Goal: Task Accomplishment & Management: Use online tool/utility

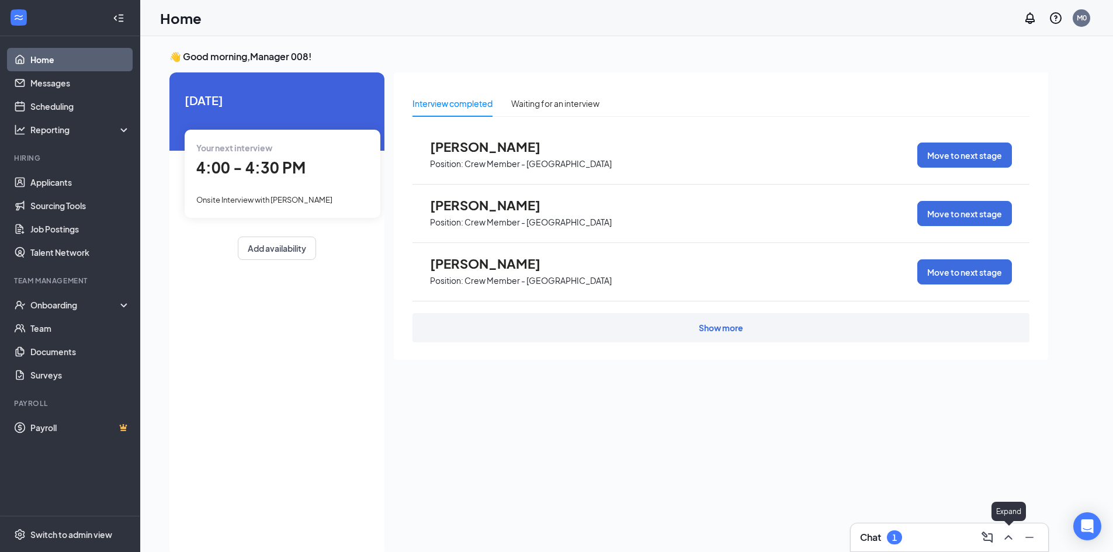
click at [1010, 540] on icon "ChevronUp" at bounding box center [1008, 537] width 14 height 14
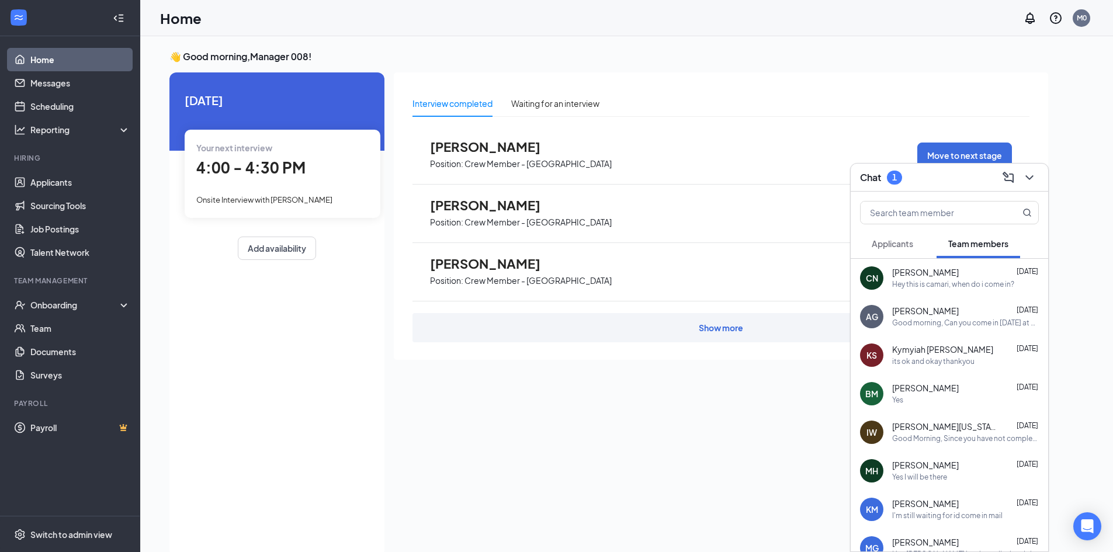
click at [888, 245] on span "Applicants" at bounding box center [892, 243] width 41 height 11
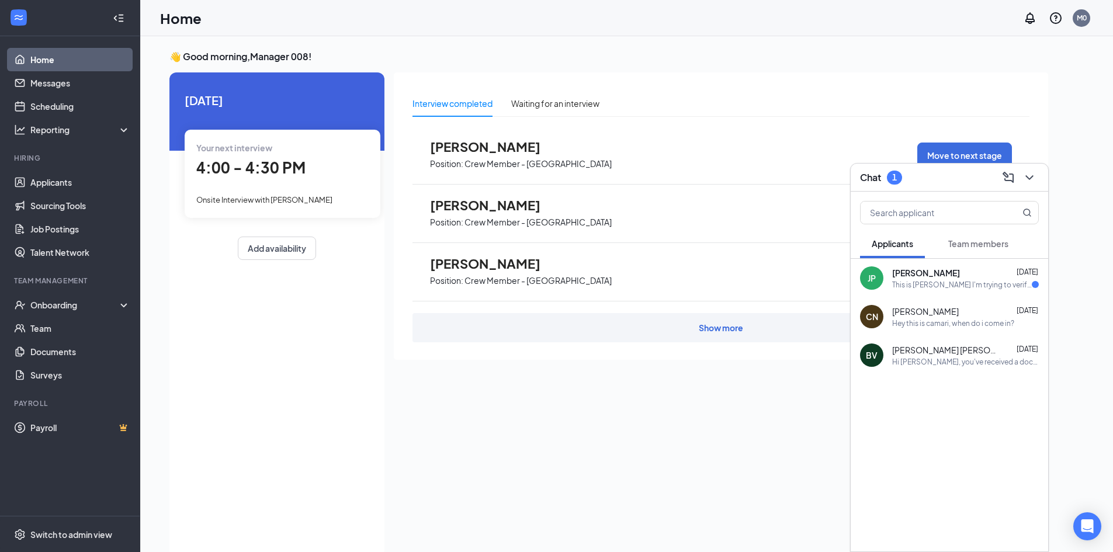
click at [897, 280] on div "This is [PERSON_NAME] I'm trying to verify my start orientation date ?" at bounding box center [962, 285] width 140 height 10
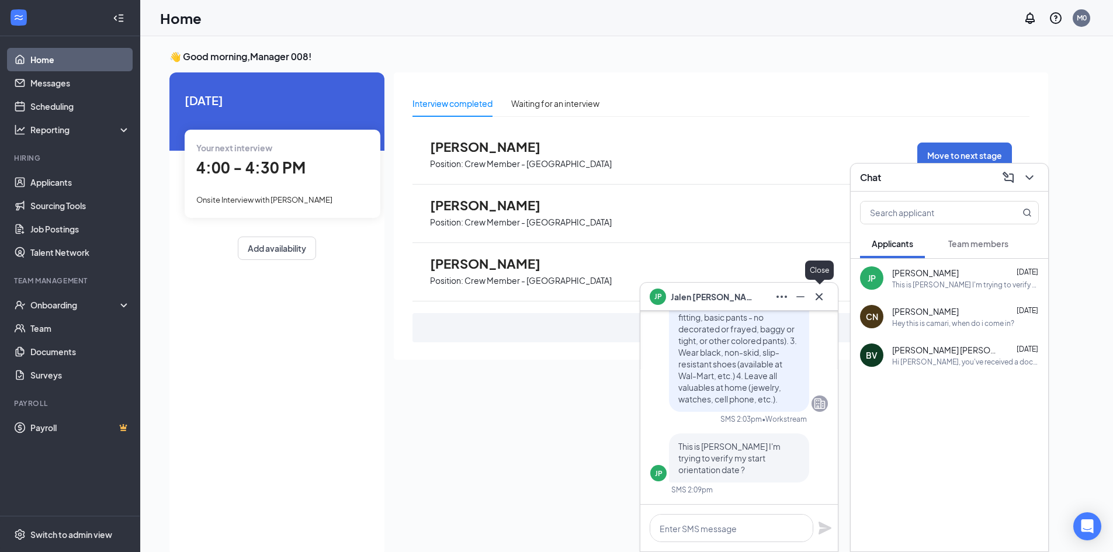
click at [819, 300] on icon "Cross" at bounding box center [819, 297] width 14 height 14
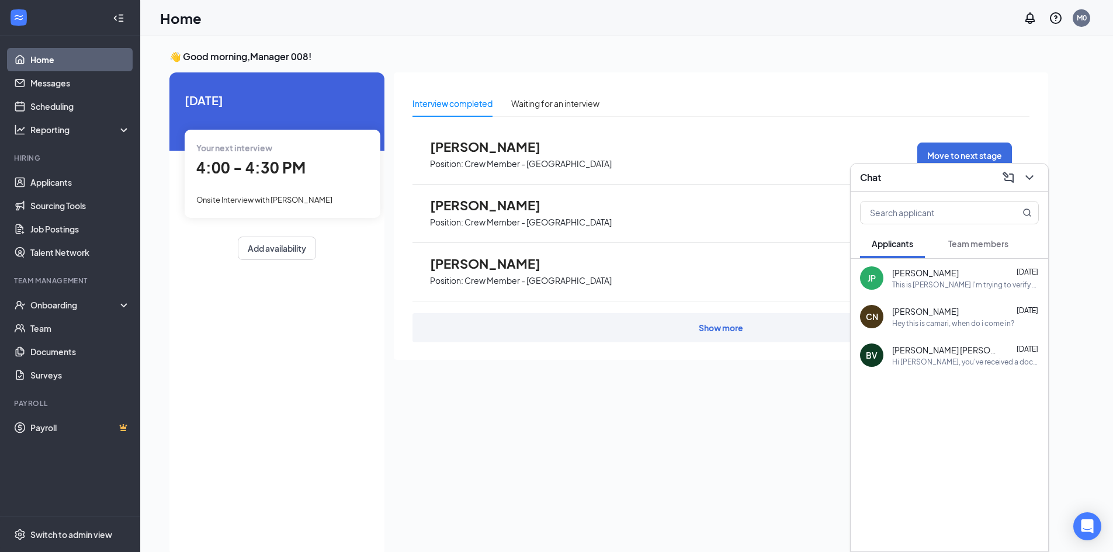
click at [979, 245] on span "Team members" at bounding box center [978, 243] width 60 height 11
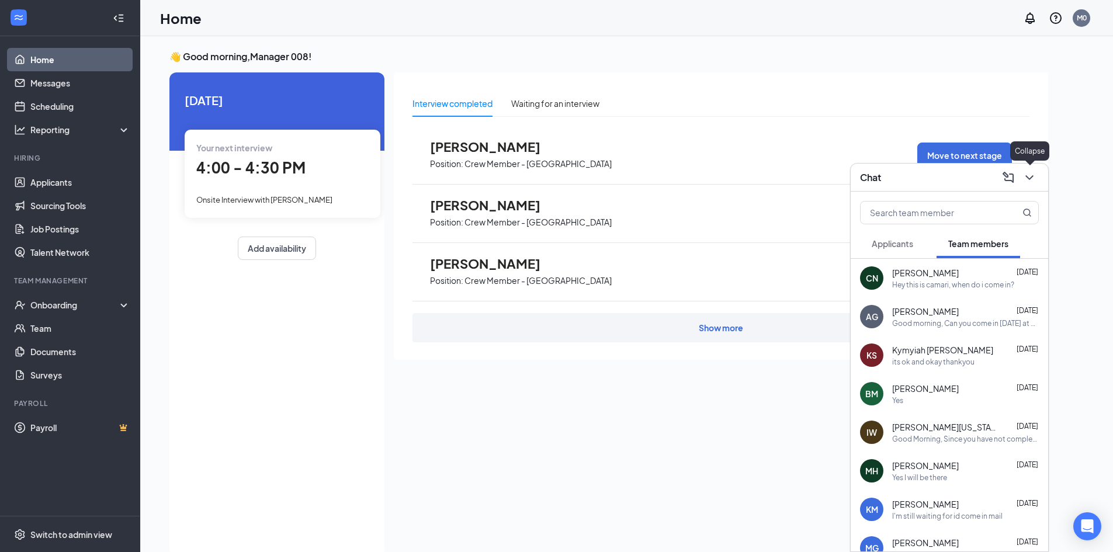
click at [1023, 179] on icon "ChevronDown" at bounding box center [1029, 178] width 14 height 14
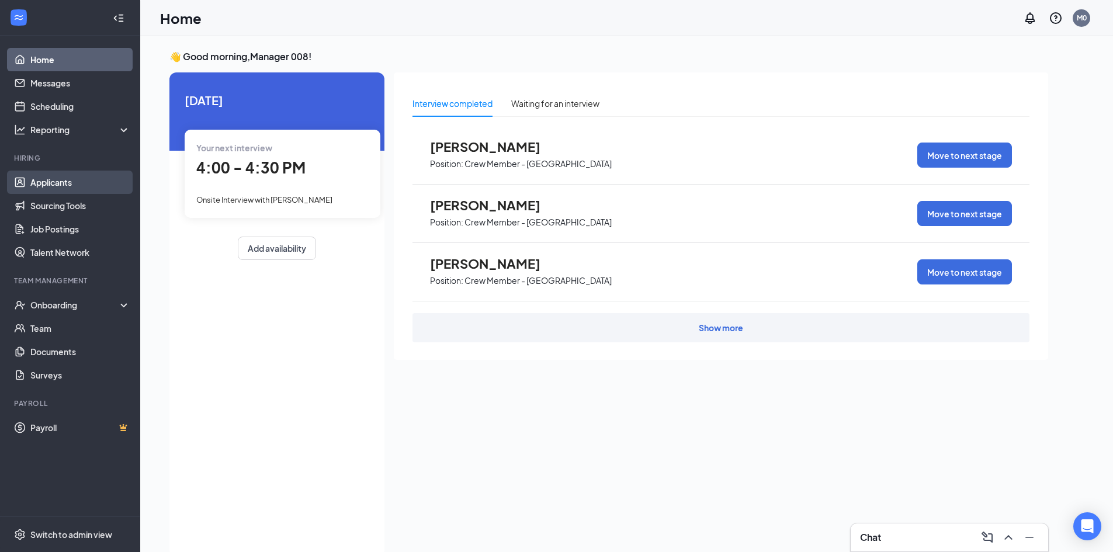
click at [75, 175] on link "Applicants" at bounding box center [80, 182] width 100 height 23
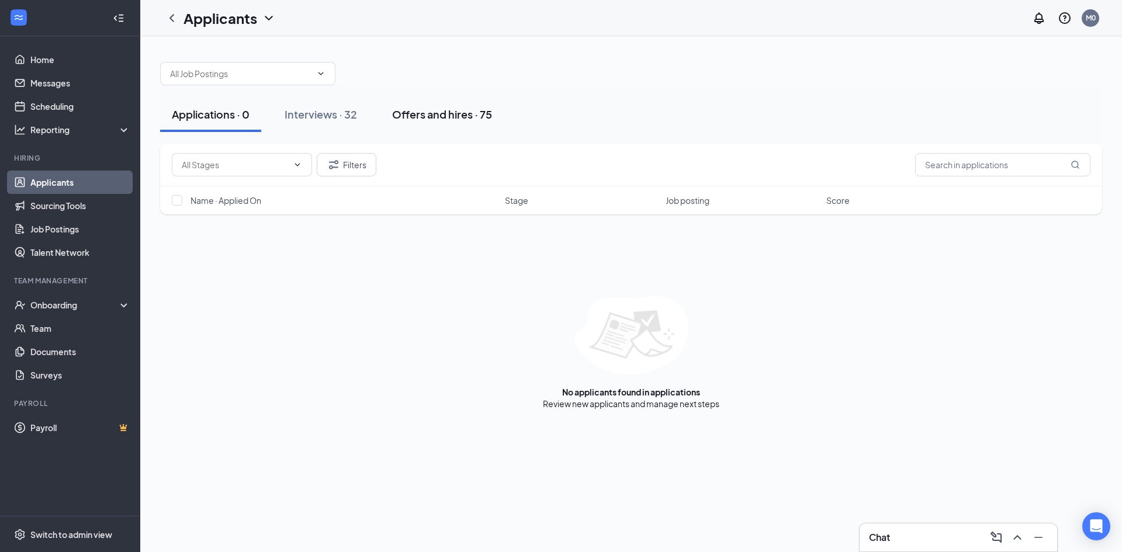
click at [418, 112] on div "Offers and hires · 75" at bounding box center [442, 114] width 100 height 15
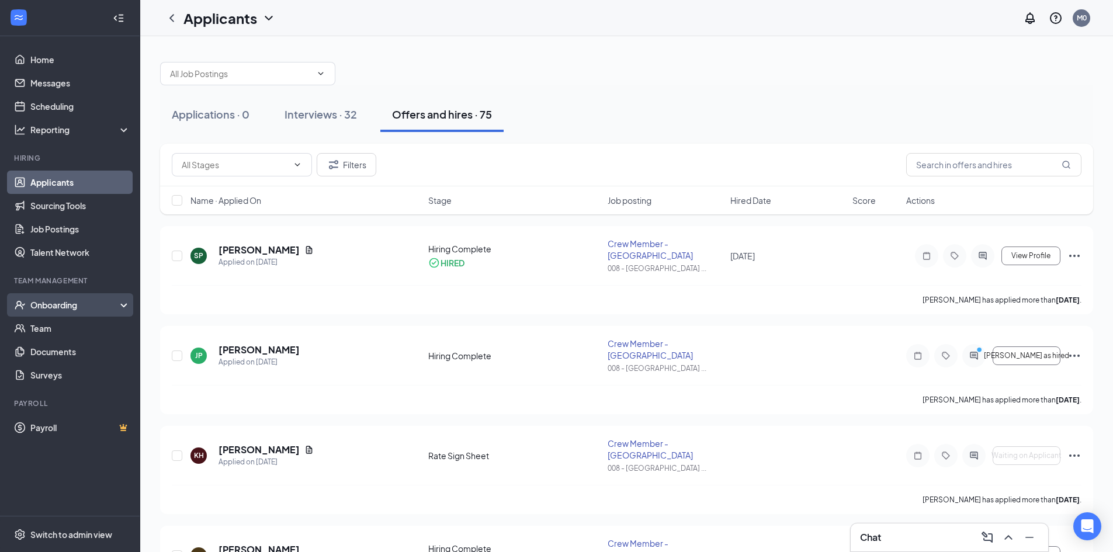
click at [78, 308] on div "Onboarding" at bounding box center [75, 305] width 90 height 12
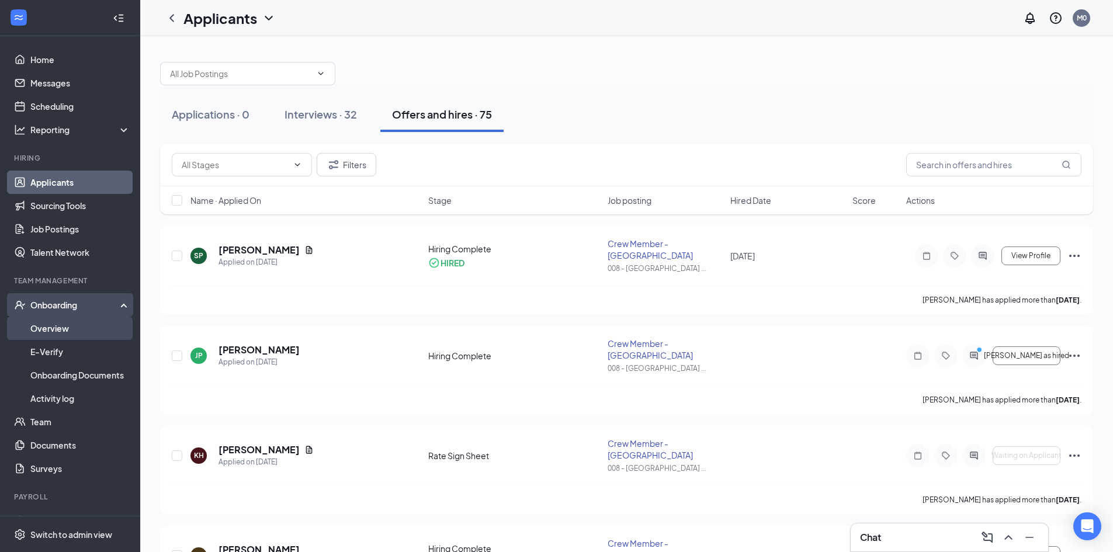
click at [74, 331] on link "Overview" at bounding box center [80, 328] width 100 height 23
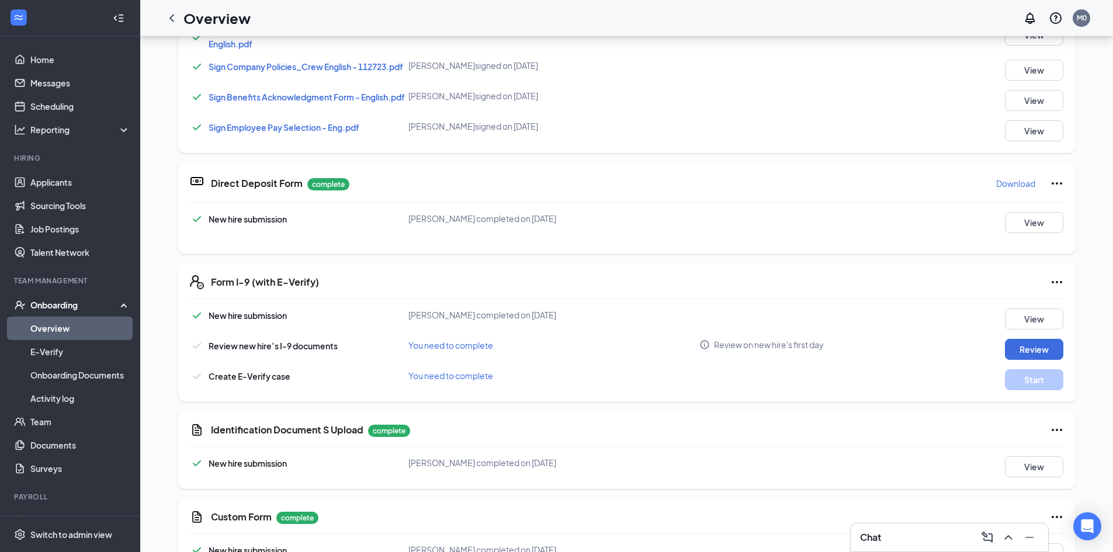
scroll to position [175, 0]
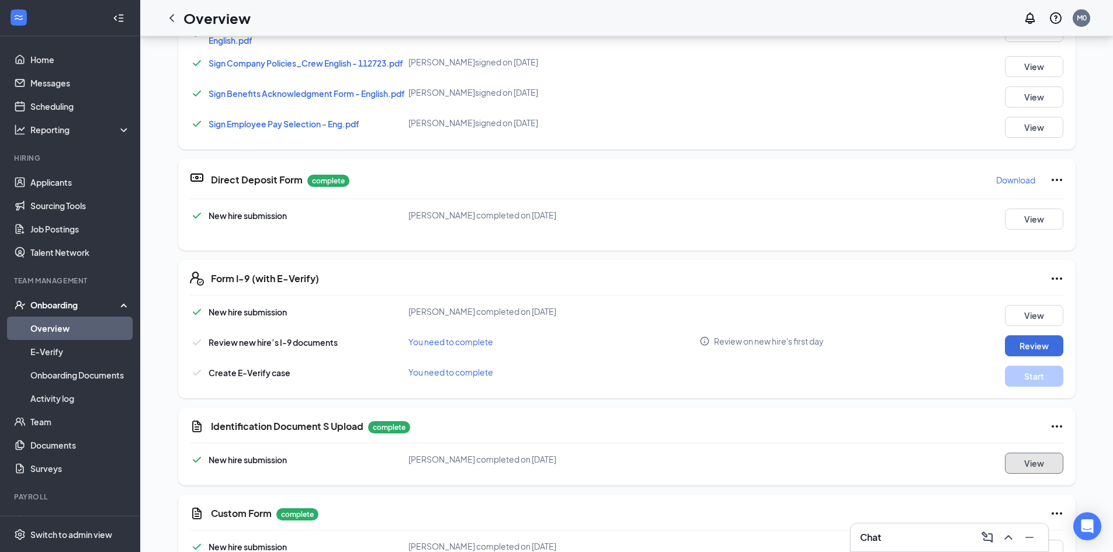
click at [1030, 463] on button "View" at bounding box center [1034, 463] width 58 height 21
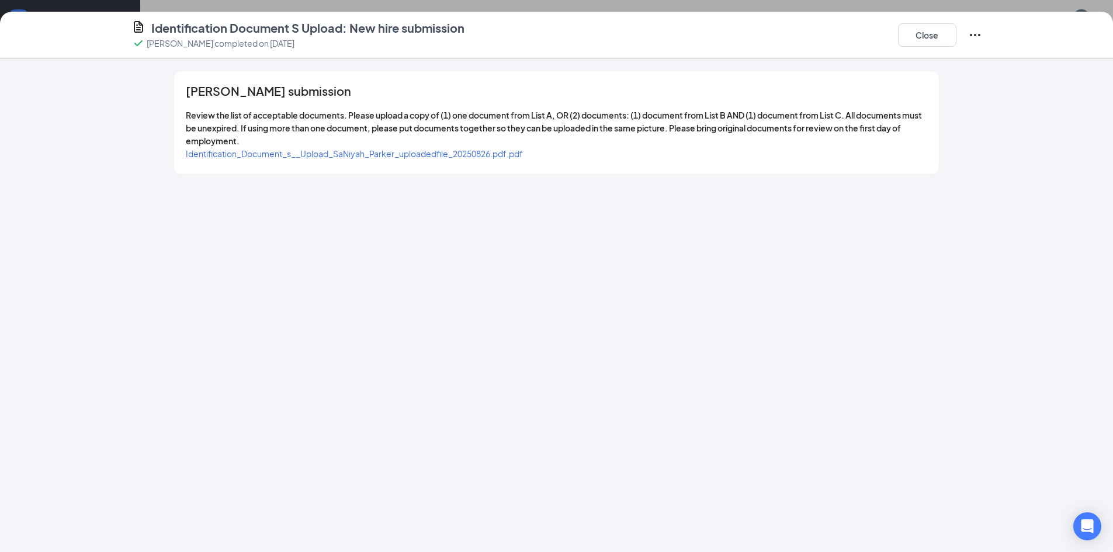
click at [425, 157] on span "Identification_Document_s__Upload_SaNiyah_Parker_uploadedfile_20250826.pdf.pdf" at bounding box center [354, 153] width 337 height 11
drag, startPoint x: 925, startPoint y: 23, endPoint x: 926, endPoint y: 33, distance: 10.5
click at [925, 26] on div "Close" at bounding box center [940, 35] width 84 height 30
click at [927, 39] on button "Close" at bounding box center [927, 34] width 58 height 23
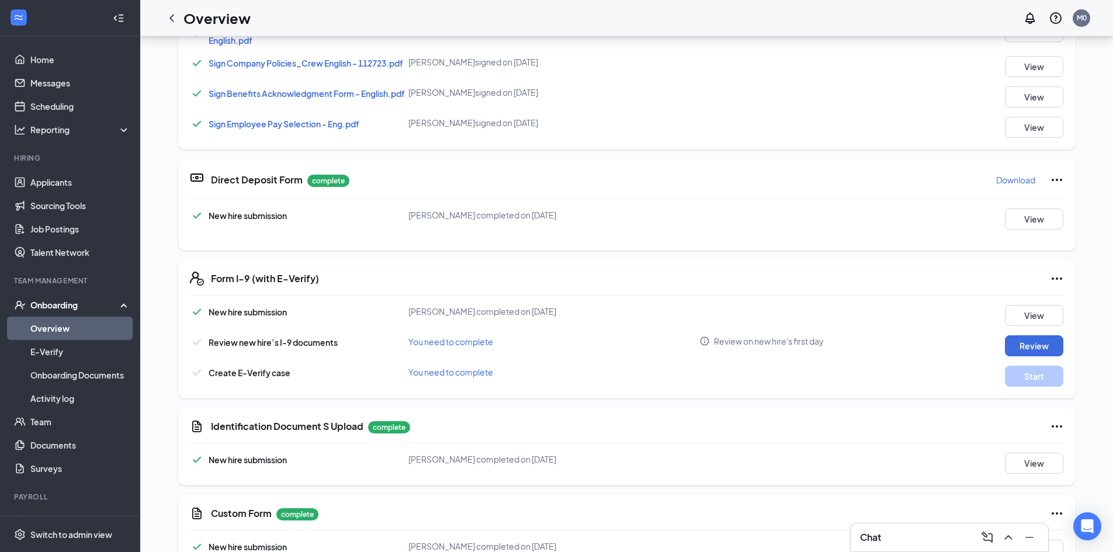
click at [1053, 426] on icon "Ellipses" at bounding box center [1057, 426] width 14 height 14
click at [1057, 448] on button "Restart" at bounding box center [1075, 450] width 47 height 19
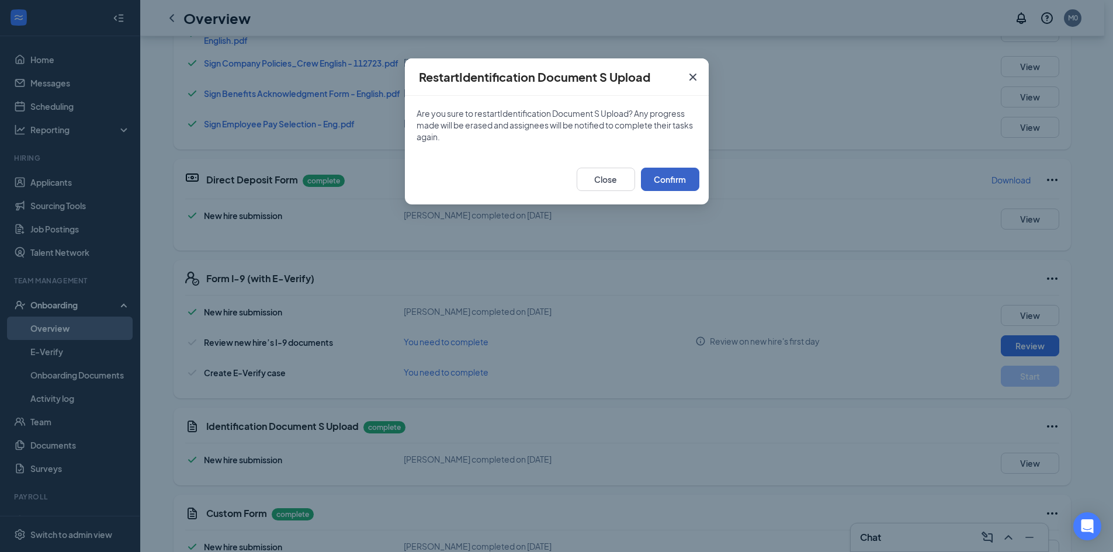
drag, startPoint x: 692, startPoint y: 180, endPoint x: 700, endPoint y: 193, distance: 16.0
click at [692, 180] on button "Confirm" at bounding box center [670, 179] width 58 height 23
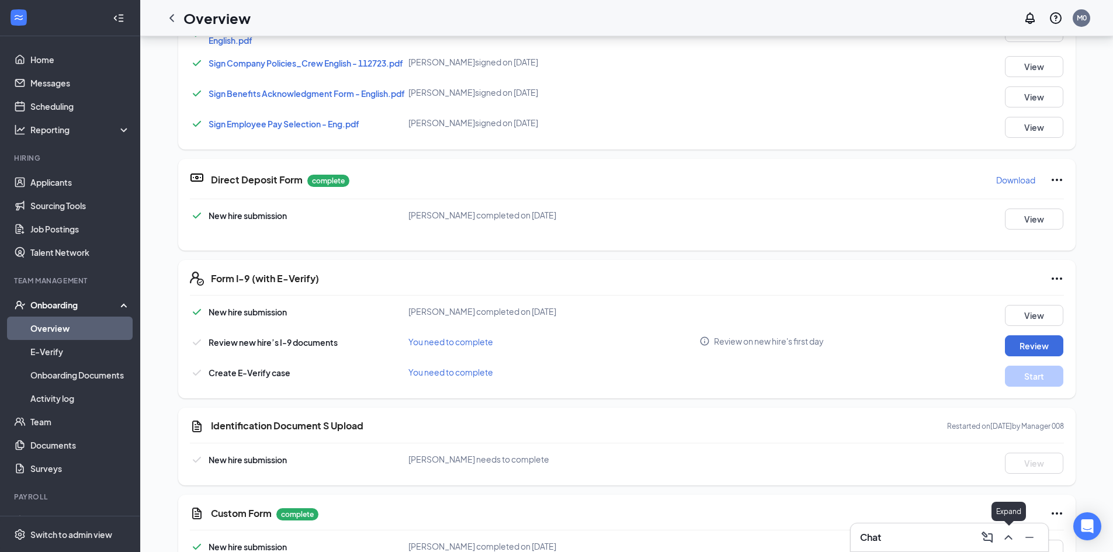
click at [1007, 537] on icon "ChevronUp" at bounding box center [1008, 537] width 8 height 5
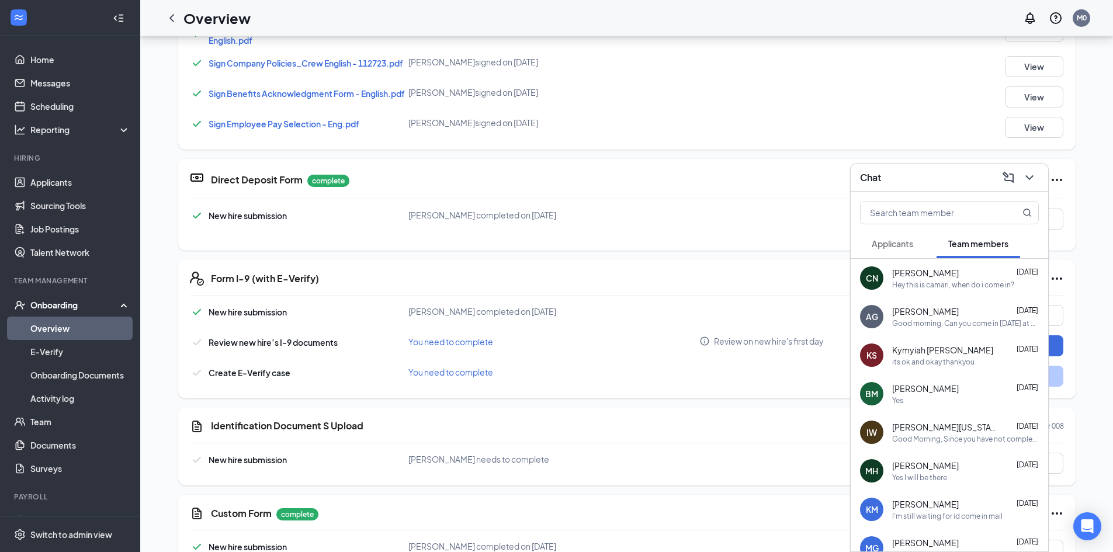
click at [926, 387] on span "[PERSON_NAME]" at bounding box center [925, 389] width 67 height 12
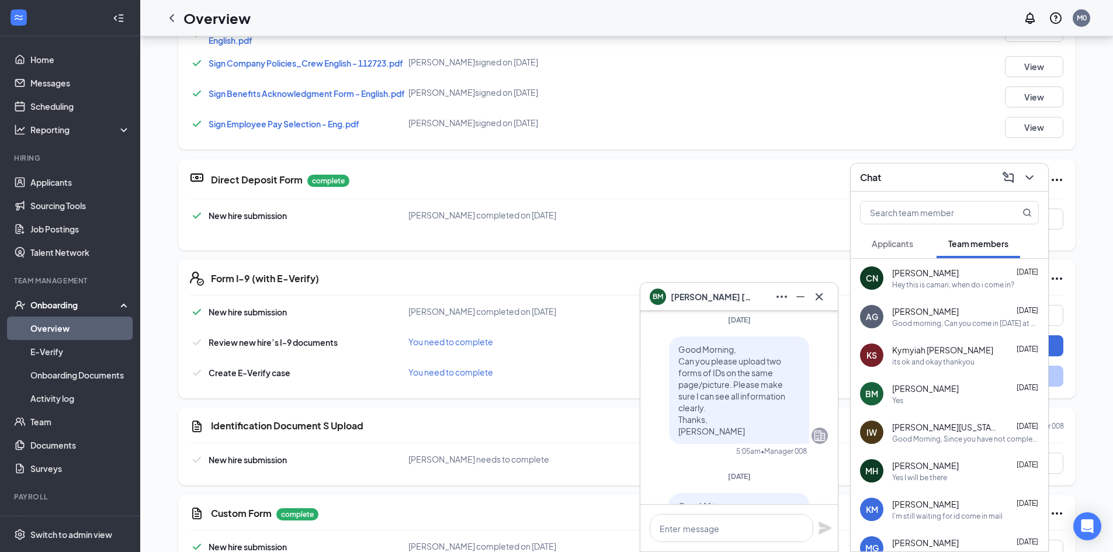
scroll to position [-234, 0]
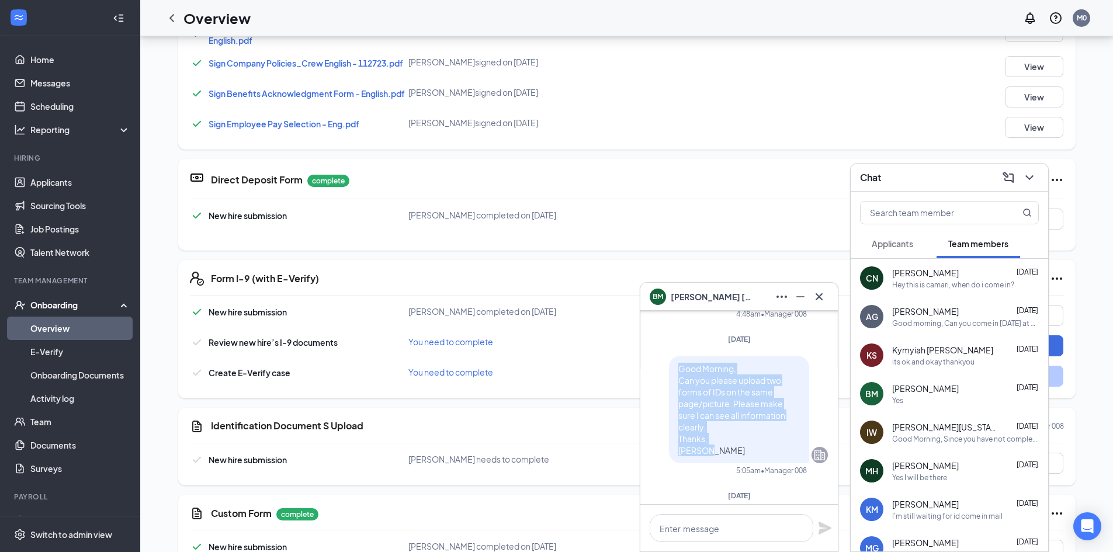
drag, startPoint x: 671, startPoint y: 367, endPoint x: 787, endPoint y: 459, distance: 147.6
click at [787, 460] on div "Good Morning, Can you please upload two forms of IDs on the same page/picture. …" at bounding box center [739, 409] width 140 height 107
copy span "Good Morning, Can you please upload two forms of IDs on the same page/picture. …"
click at [815, 296] on icon "Cross" at bounding box center [819, 297] width 14 height 14
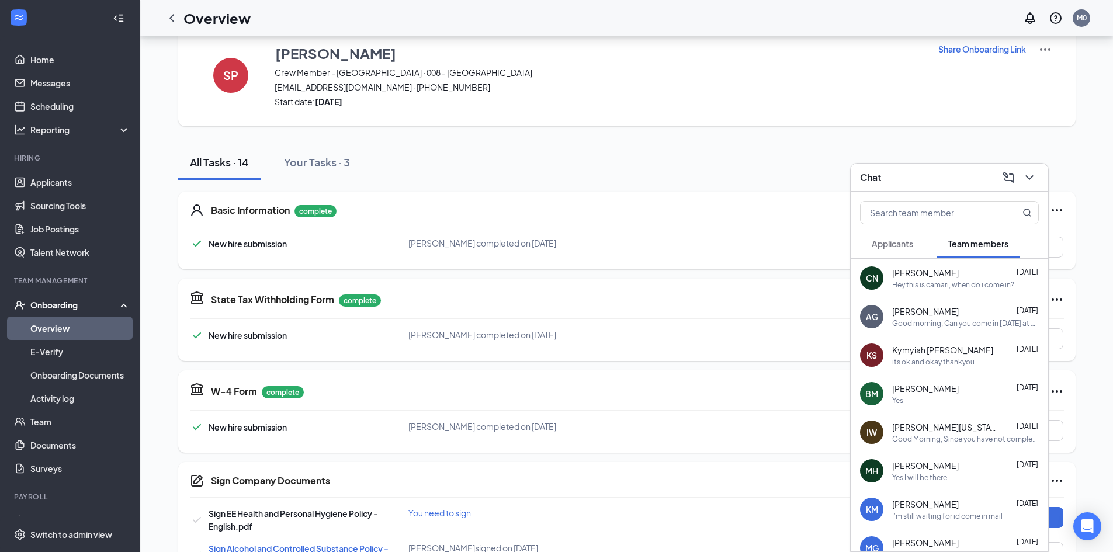
scroll to position [0, 0]
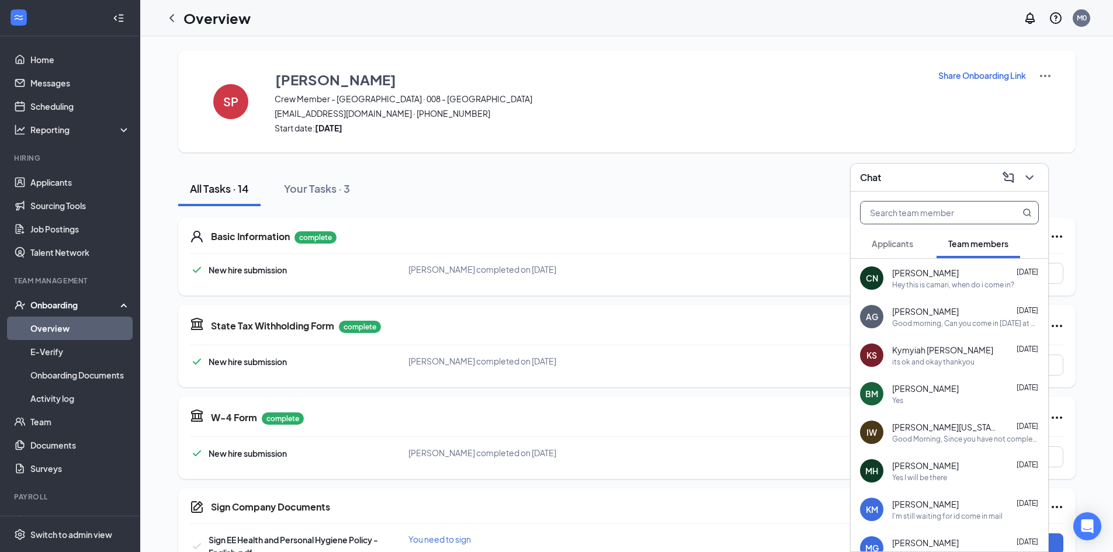
click at [887, 213] on input "text" at bounding box center [929, 213] width 138 height 22
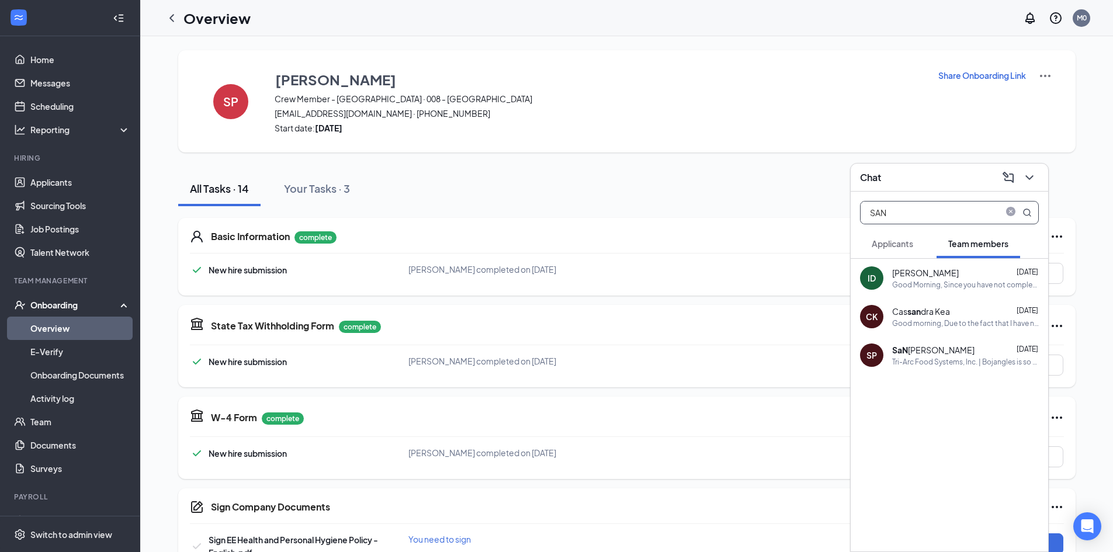
type input "SAN"
click at [939, 356] on div "SaN [PERSON_NAME] [DATE] Tri-Arc Food Systems, Inc. | Bojangles is so excited f…" at bounding box center [965, 355] width 147 height 23
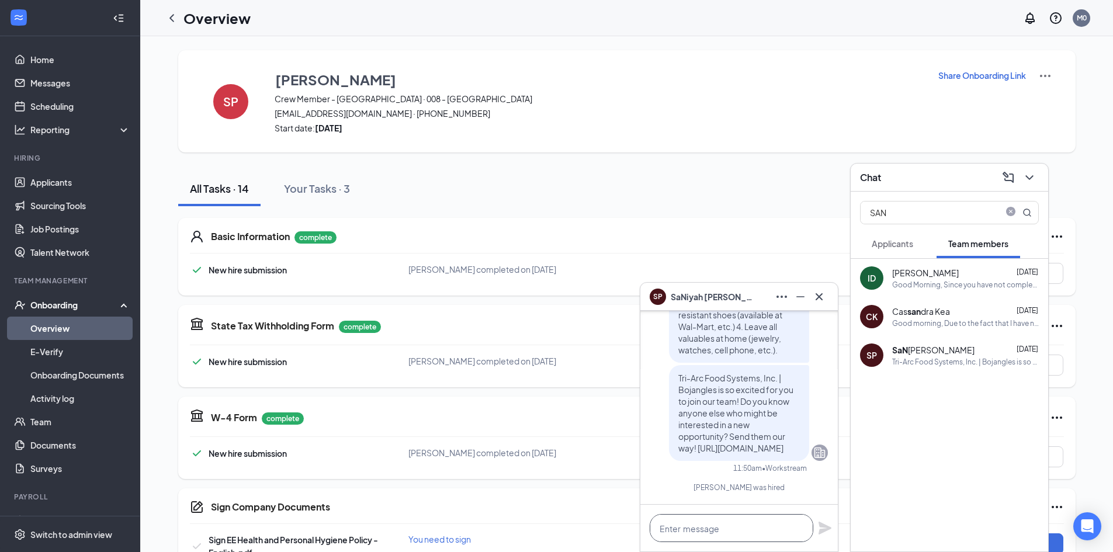
paste textarea "Good Morning, Can you please upload two forms of IDs on the same page/picture. …"
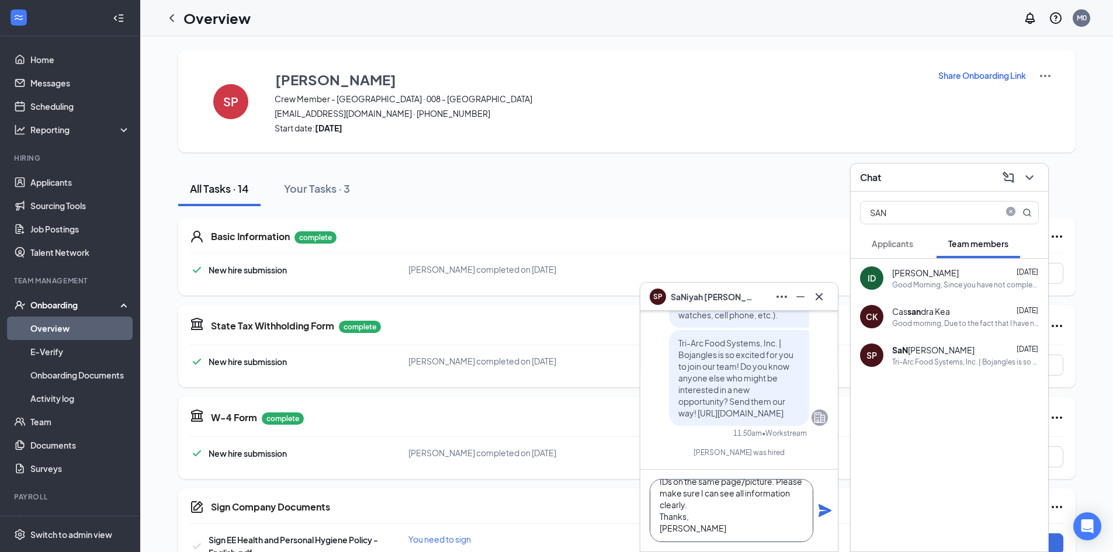
type textarea "Good Morning, Can you please upload two forms of IDs on the same page/picture. …"
click at [822, 509] on icon "Plane" at bounding box center [824, 510] width 13 height 13
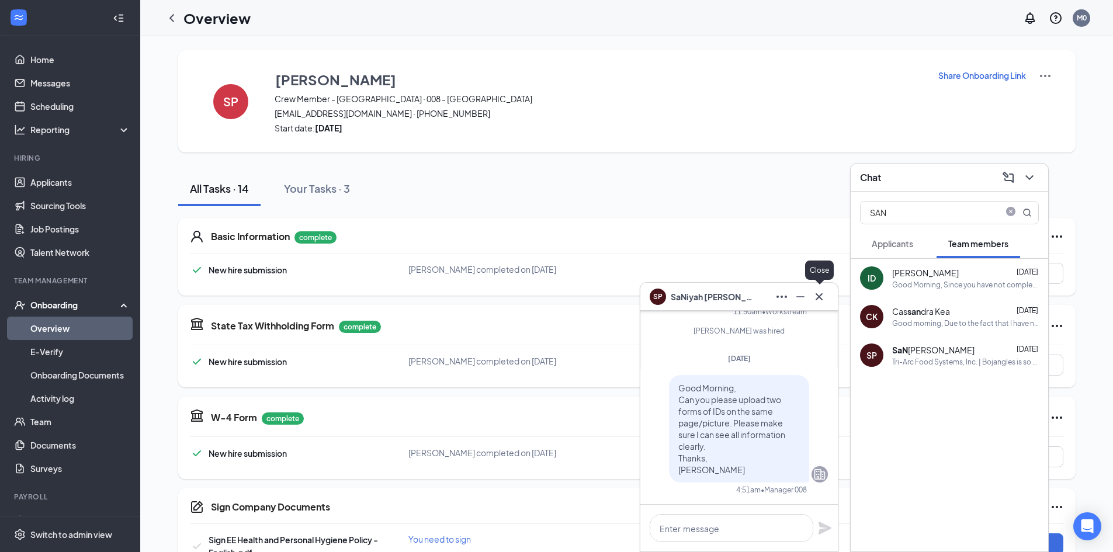
click at [814, 297] on icon "Cross" at bounding box center [819, 297] width 14 height 14
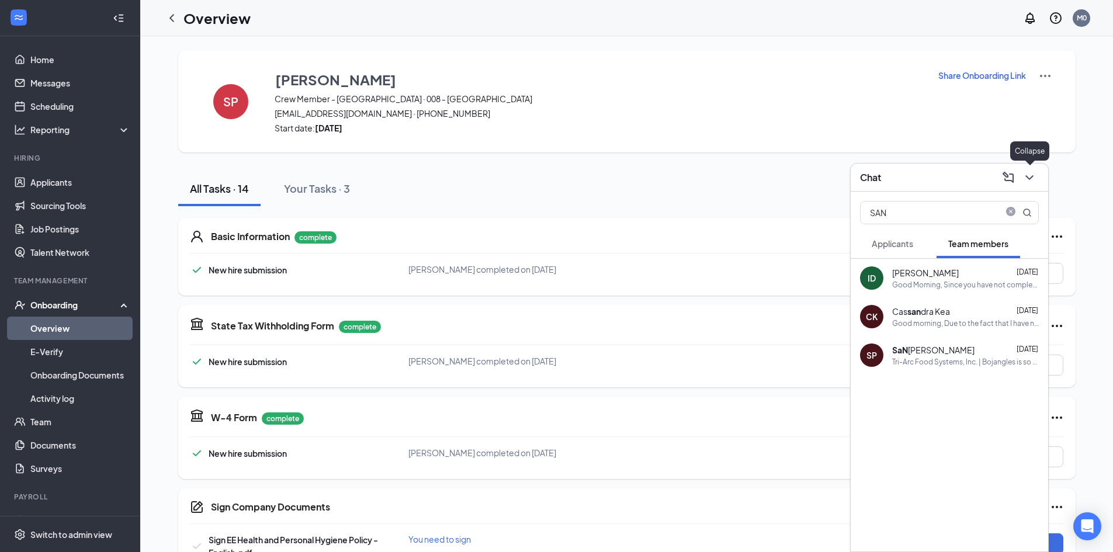
click at [1025, 177] on icon "ChevronDown" at bounding box center [1029, 178] width 14 height 14
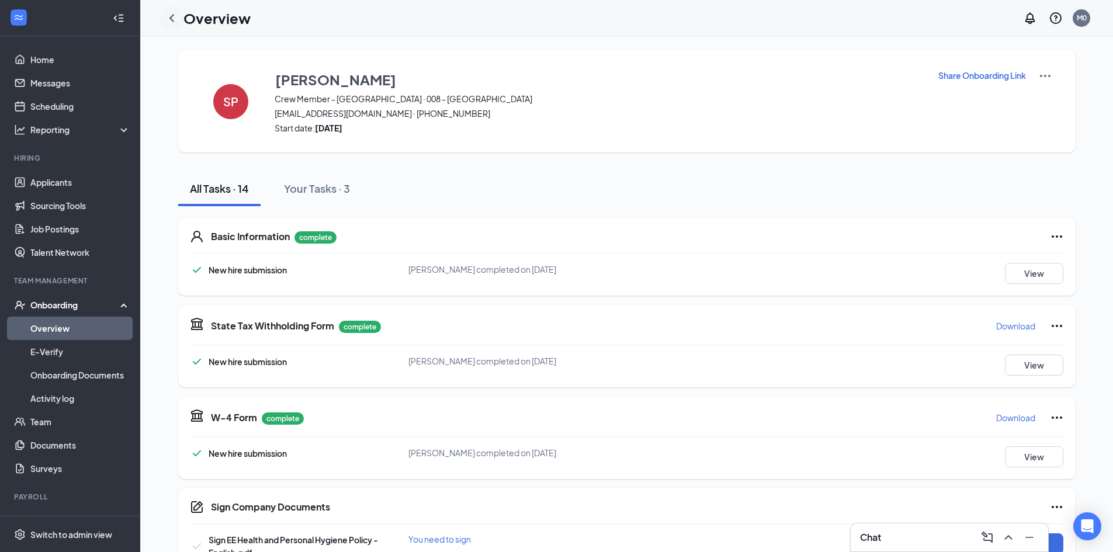
click at [178, 12] on icon "ChevronLeft" at bounding box center [172, 18] width 14 height 14
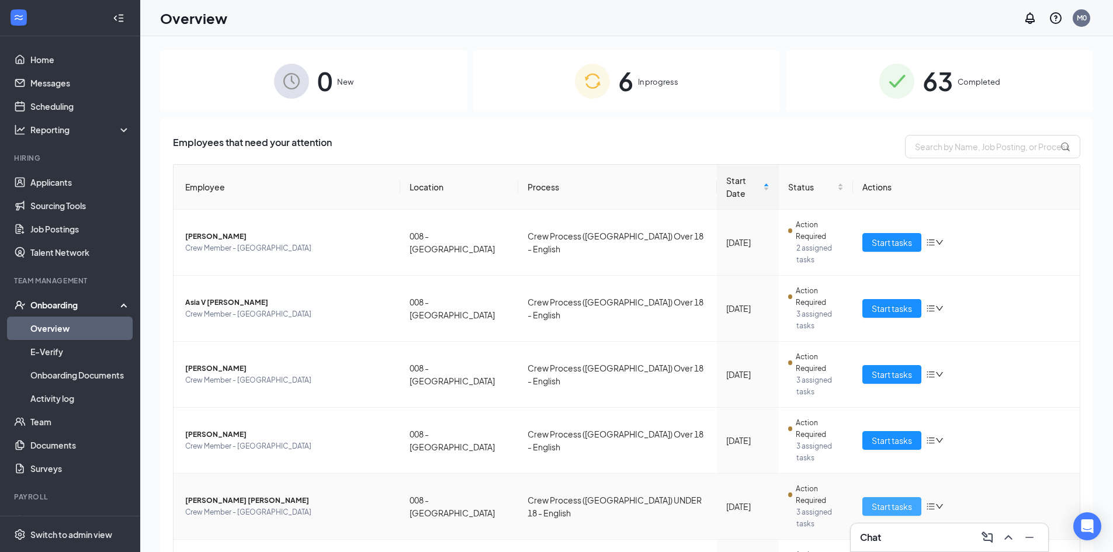
click at [910, 500] on span "Start tasks" at bounding box center [892, 506] width 40 height 13
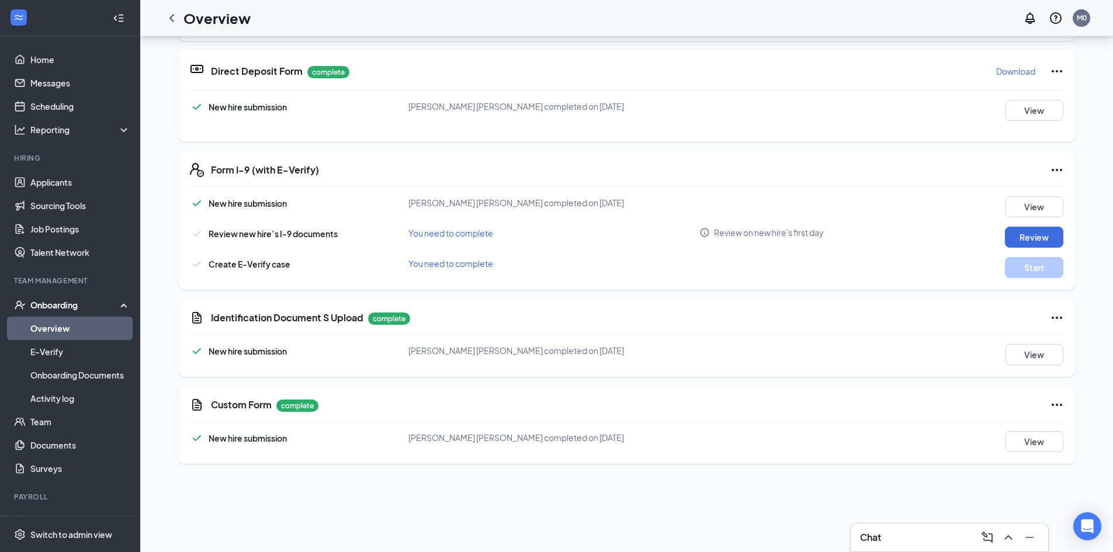
scroll to position [467, 0]
click at [1029, 357] on button "View" at bounding box center [1034, 353] width 58 height 21
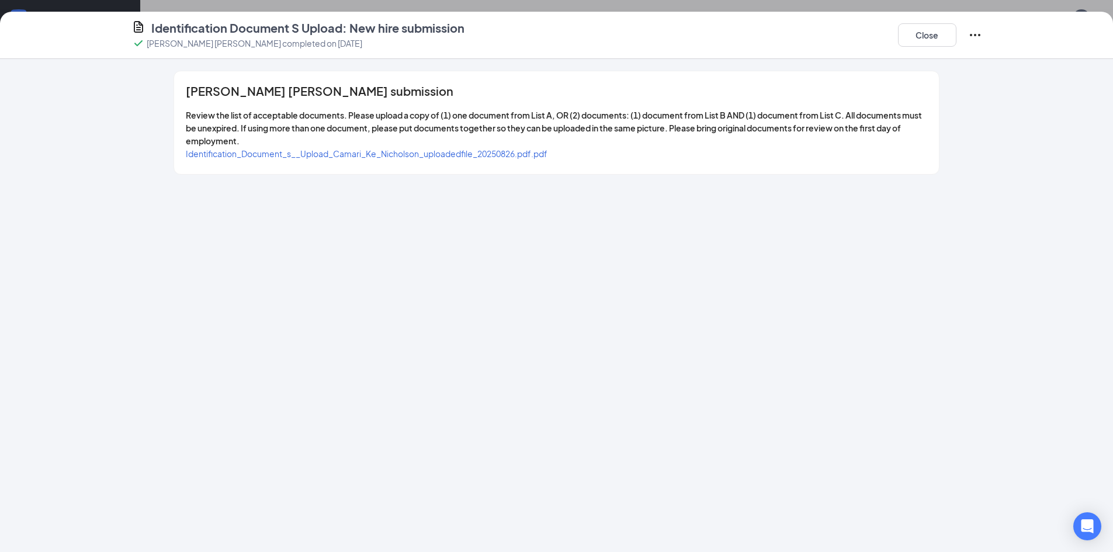
click at [333, 151] on span "Identification_Document_s__Upload_Camari_Ke_Nicholson_uploadedfile_20250826.pdf…" at bounding box center [367, 153] width 362 height 11
